Goal: Find specific page/section: Find specific page/section

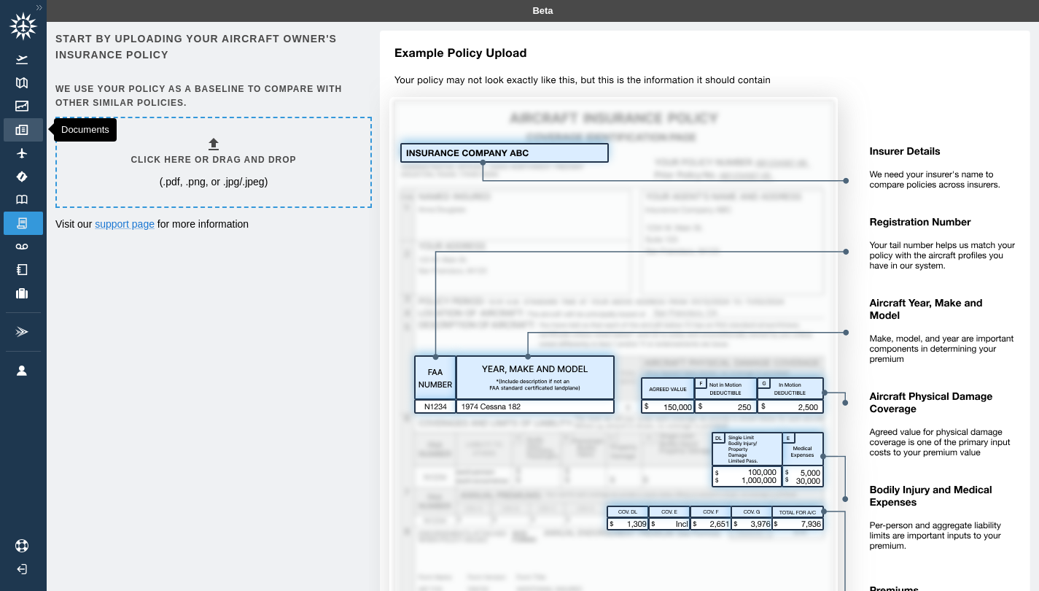
click at [20, 128] on img at bounding box center [22, 130] width 16 height 10
click at [23, 206] on link "Logbook" at bounding box center [23, 199] width 39 height 23
